Goal: Information Seeking & Learning: Compare options

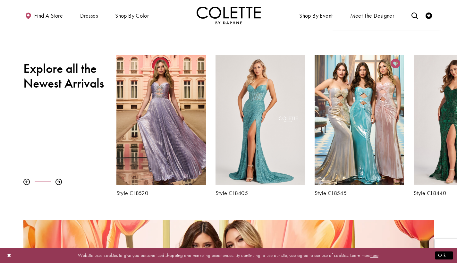
scroll to position [206, 0]
click at [60, 184] on div at bounding box center [58, 182] width 6 height 6
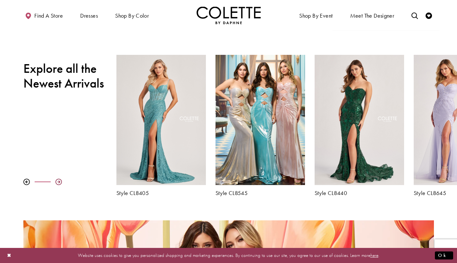
click at [60, 184] on div at bounding box center [58, 182] width 6 height 6
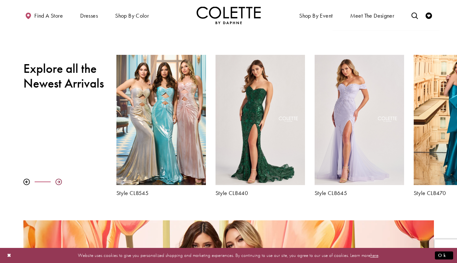
click at [59, 183] on div at bounding box center [58, 182] width 6 height 6
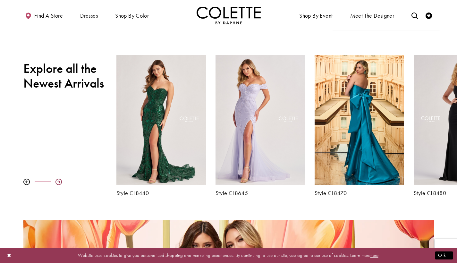
click at [59, 183] on div at bounding box center [58, 182] width 6 height 6
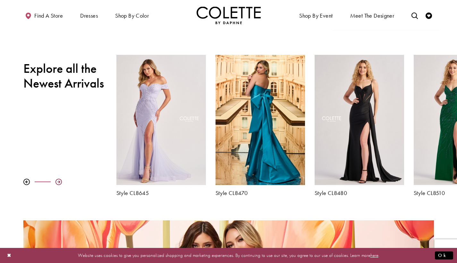
click at [59, 183] on div at bounding box center [58, 182] width 6 height 6
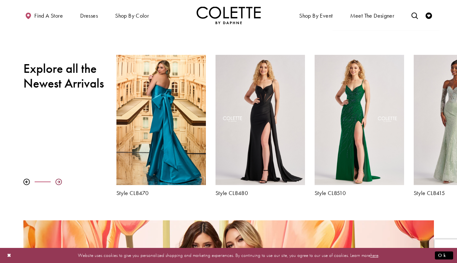
click at [59, 183] on div at bounding box center [58, 182] width 6 height 6
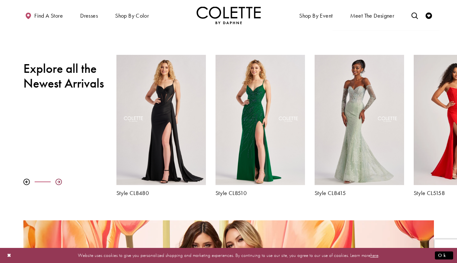
click at [59, 180] on div at bounding box center [58, 182] width 6 height 6
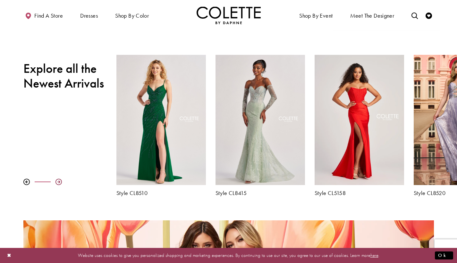
click at [59, 180] on div at bounding box center [58, 182] width 6 height 6
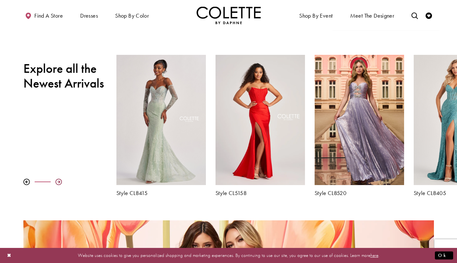
click at [59, 180] on div at bounding box center [58, 182] width 6 height 6
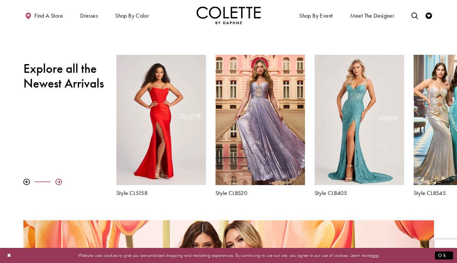
click at [59, 179] on div at bounding box center [58, 182] width 6 height 6
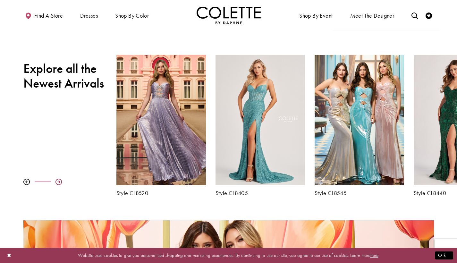
click at [59, 179] on div at bounding box center [58, 182] width 6 height 6
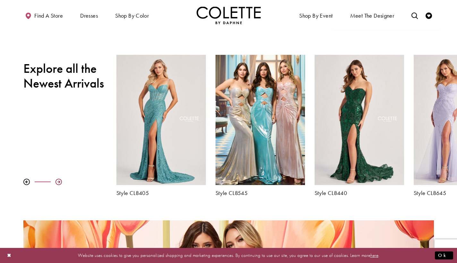
click at [59, 179] on div at bounding box center [58, 182] width 6 height 6
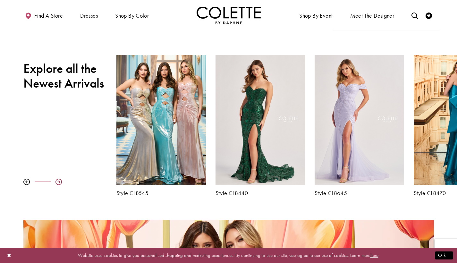
click at [59, 182] on div at bounding box center [58, 182] width 6 height 6
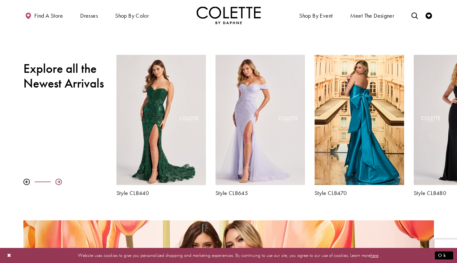
click at [59, 182] on div at bounding box center [58, 182] width 6 height 6
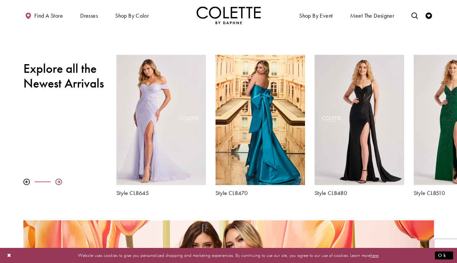
click at [59, 182] on div at bounding box center [58, 182] width 6 height 6
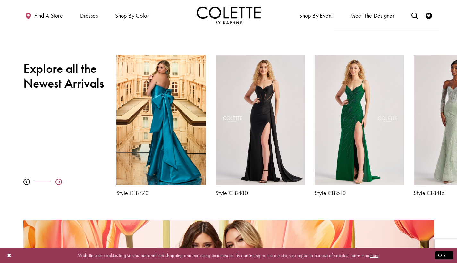
click at [59, 182] on div at bounding box center [58, 182] width 6 height 6
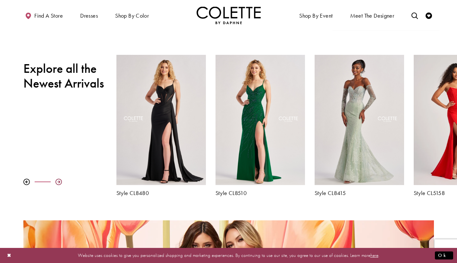
click at [59, 182] on div at bounding box center [58, 182] width 6 height 6
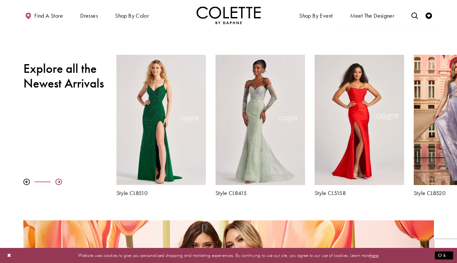
click at [59, 182] on div at bounding box center [58, 182] width 6 height 6
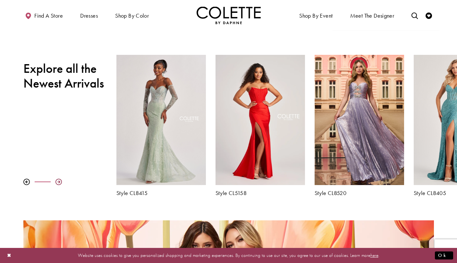
click at [59, 182] on div at bounding box center [58, 182] width 6 height 6
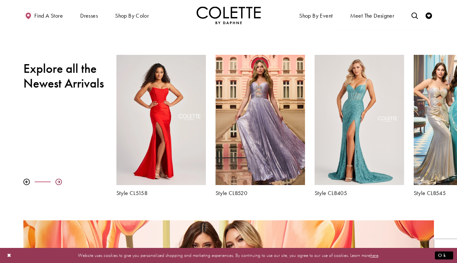
click at [59, 181] on div at bounding box center [58, 182] width 6 height 6
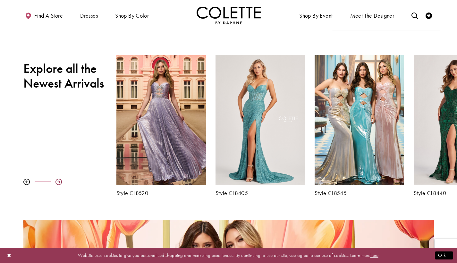
click at [58, 183] on div at bounding box center [58, 182] width 6 height 6
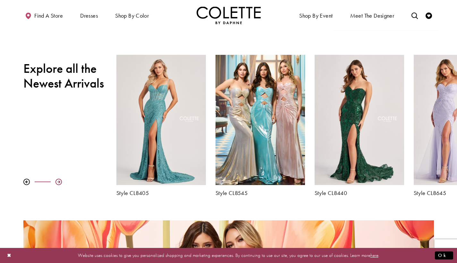
click at [58, 181] on div at bounding box center [58, 182] width 6 height 6
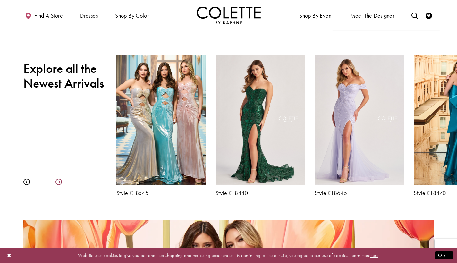
click at [58, 181] on div at bounding box center [58, 182] width 6 height 6
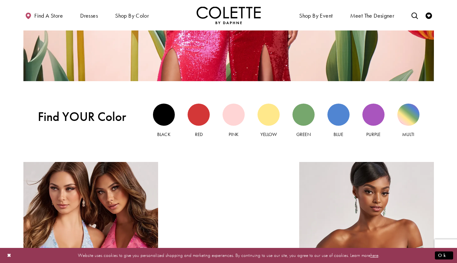
scroll to position [549, 0]
click at [295, 114] on div "Green view" at bounding box center [304, 114] width 22 height 22
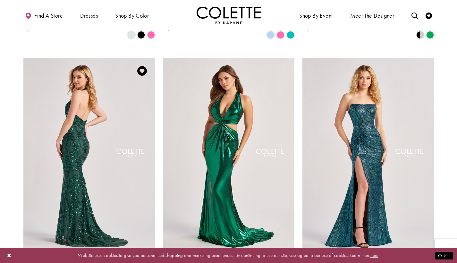
scroll to position [502, 0]
click at [80, 118] on img "Visit Colette by Daphne Style No. CL8495 Page" at bounding box center [89, 153] width 132 height 191
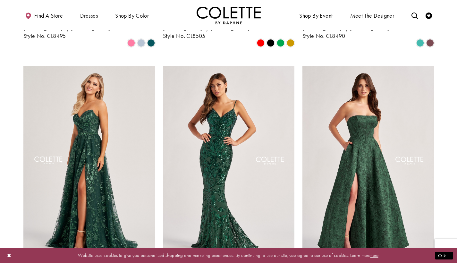
scroll to position [735, 0]
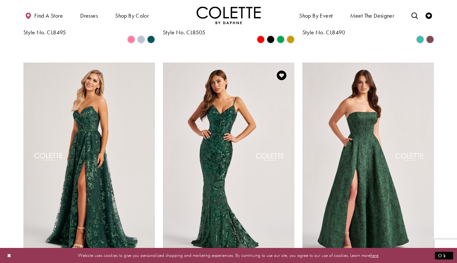
click at [239, 140] on img "Visit Colette by Daphne Style No. CL8685 Page" at bounding box center [229, 158] width 132 height 191
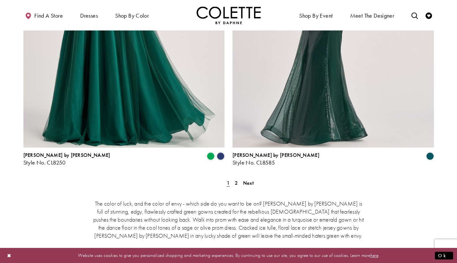
scroll to position [1177, 0]
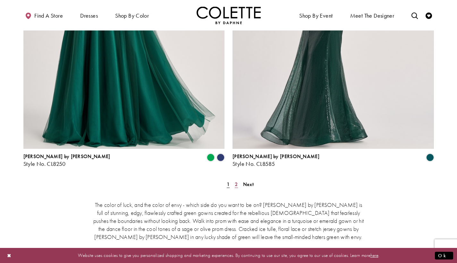
click at [235, 181] on span "2" at bounding box center [236, 184] width 3 height 7
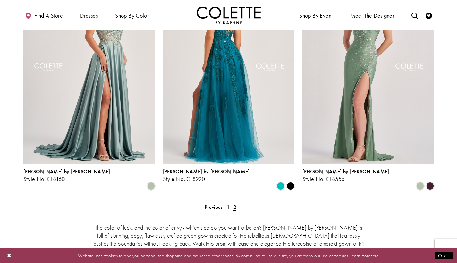
scroll to position [115, 0]
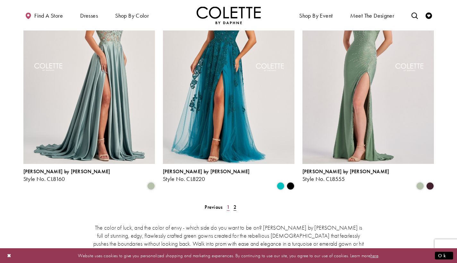
click at [229, 204] on span "1" at bounding box center [228, 207] width 3 height 7
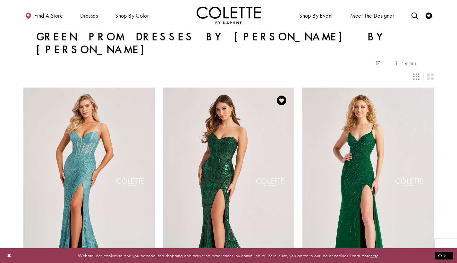
click at [223, 175] on img "Visit Colette by Daphne Style No. CL8440 Page" at bounding box center [229, 183] width 132 height 191
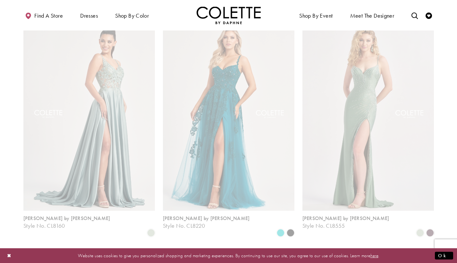
scroll to position [34, 0]
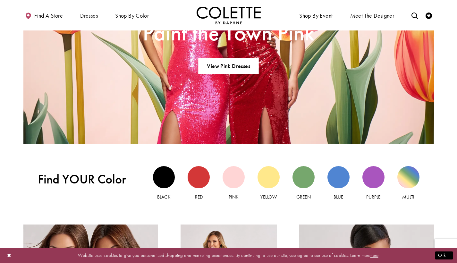
scroll to position [499, 0]
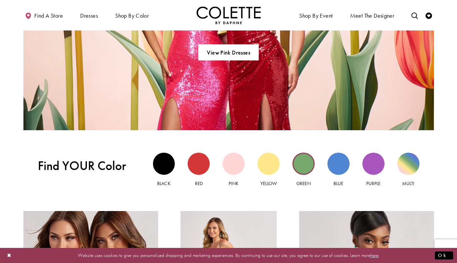
click at [303, 168] on div "Green view" at bounding box center [304, 164] width 22 height 22
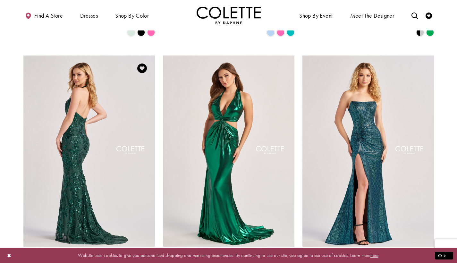
scroll to position [507, 0]
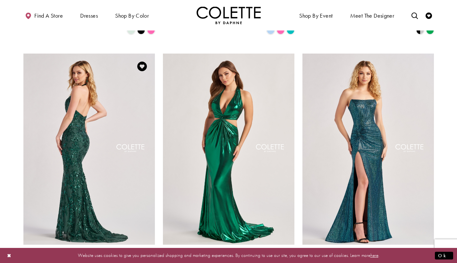
click at [80, 143] on img "Visit Colette by Daphne Style No. CL8495 Page" at bounding box center [89, 149] width 132 height 191
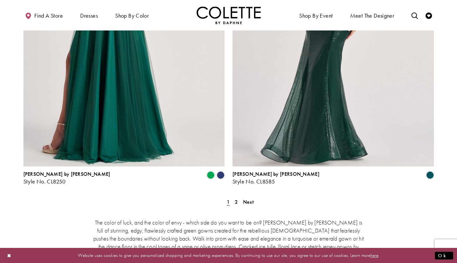
scroll to position [1165, 0]
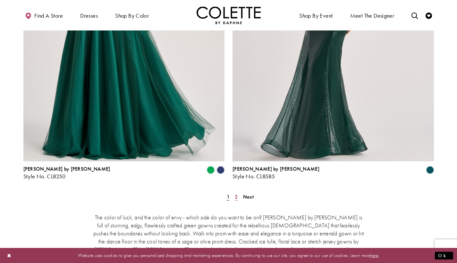
click at [236, 193] on span "2" at bounding box center [236, 196] width 3 height 7
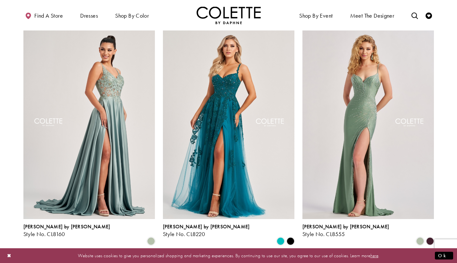
scroll to position [53, 0]
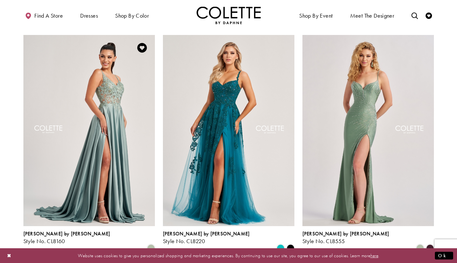
click at [78, 62] on img "Visit Colette by Daphne Style No. CL8160 Page" at bounding box center [89, 130] width 132 height 191
